Goal: Transaction & Acquisition: Subscribe to service/newsletter

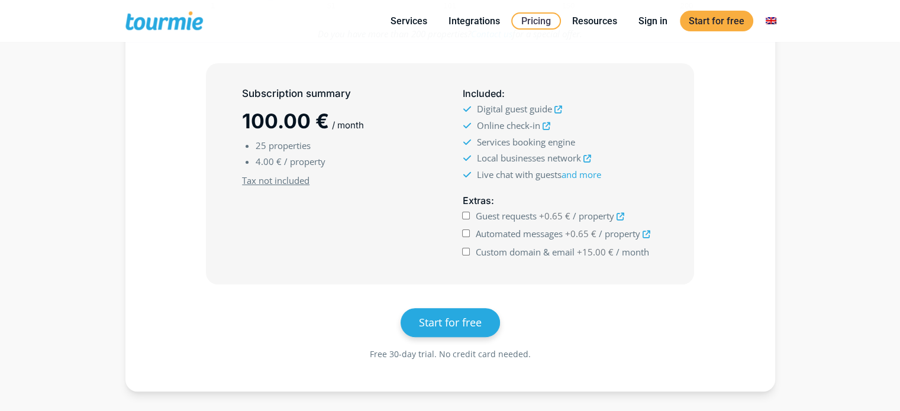
scroll to position [298, 0]
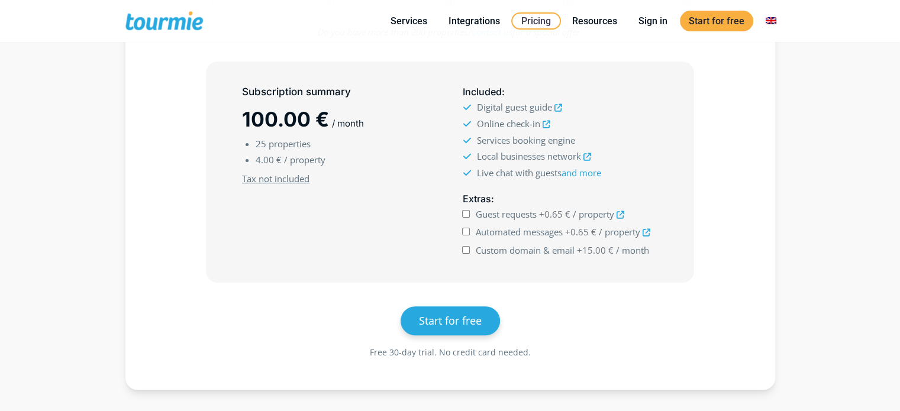
click at [466, 215] on input "Guest requests +0.65 € / property" at bounding box center [466, 214] width 8 height 8
checkbox input "true"
click at [467, 231] on input "Automated messages +0.65 € / property" at bounding box center [466, 232] width 8 height 8
checkbox input "true"
click at [466, 249] on input "Custom domain & email +15.00 € / month" at bounding box center [466, 250] width 8 height 8
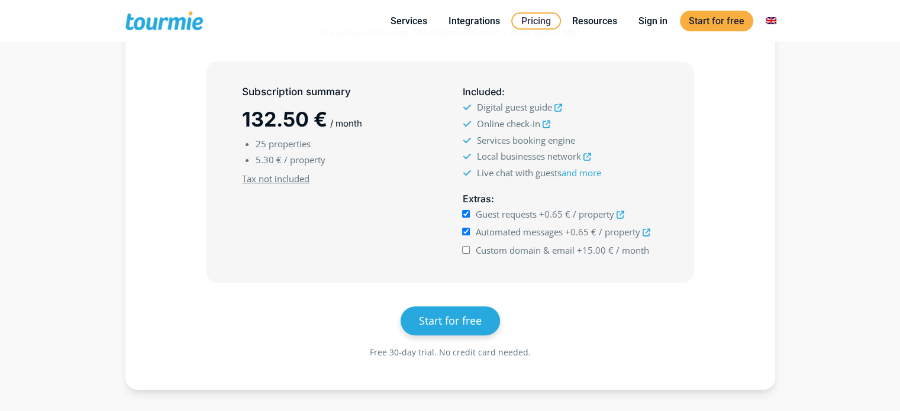
checkbox input "true"
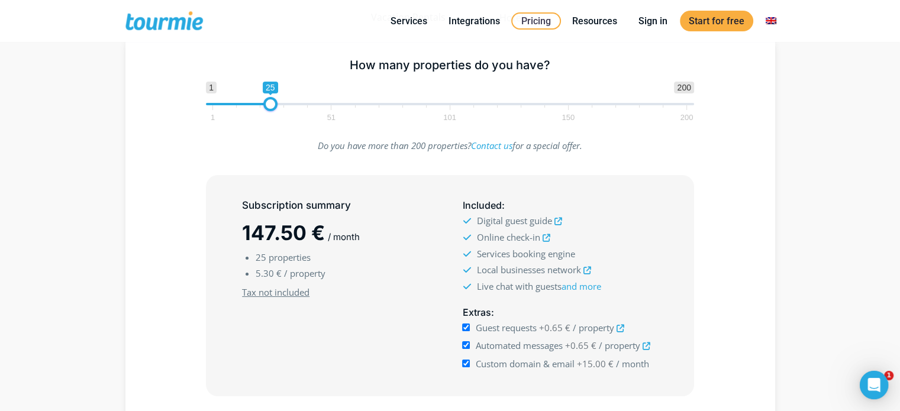
scroll to position [0, 0]
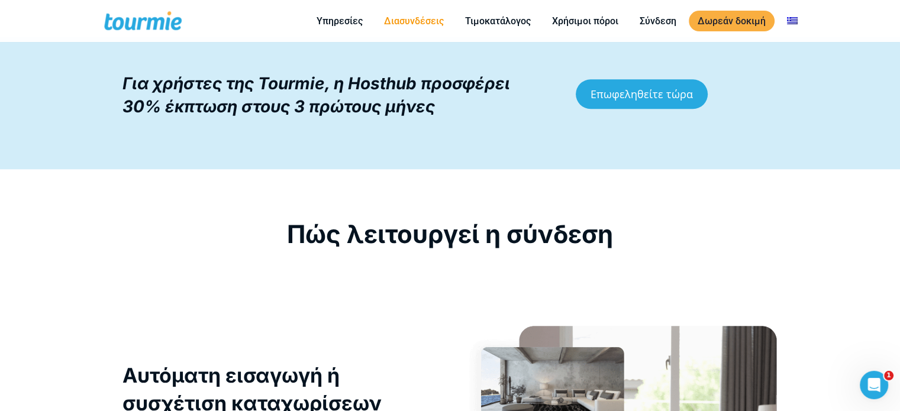
scroll to position [1063, 0]
